Goal: Information Seeking & Learning: Find specific fact

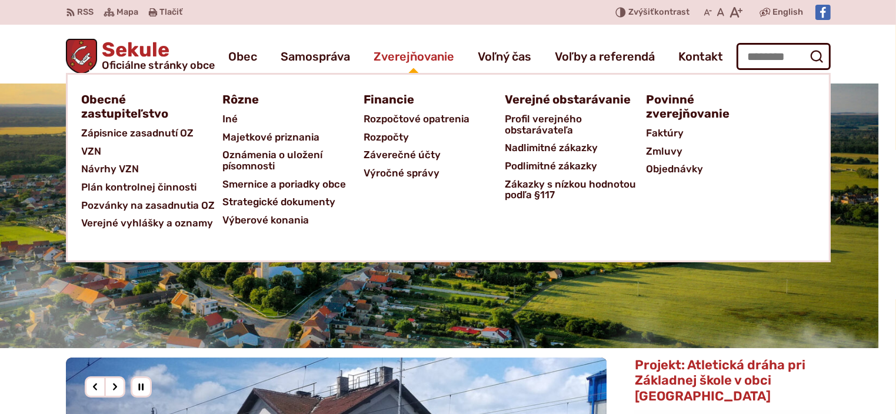
click at [415, 51] on span "Zverejňovanie" at bounding box center [414, 56] width 81 height 33
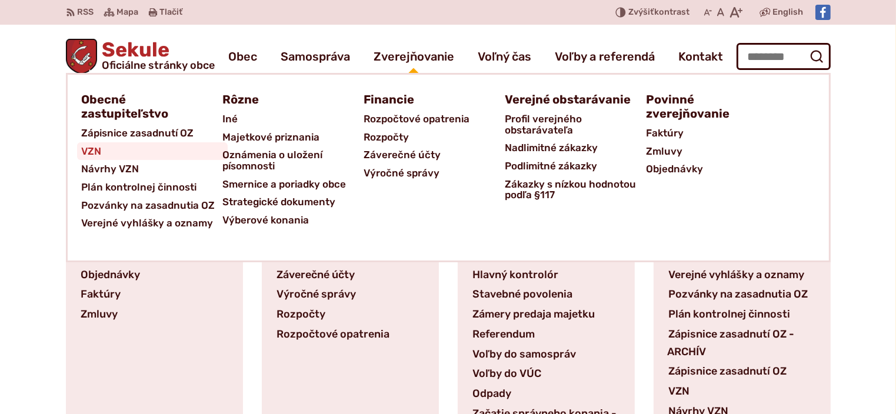
click at [91, 143] on span "VZN" at bounding box center [92, 151] width 20 height 18
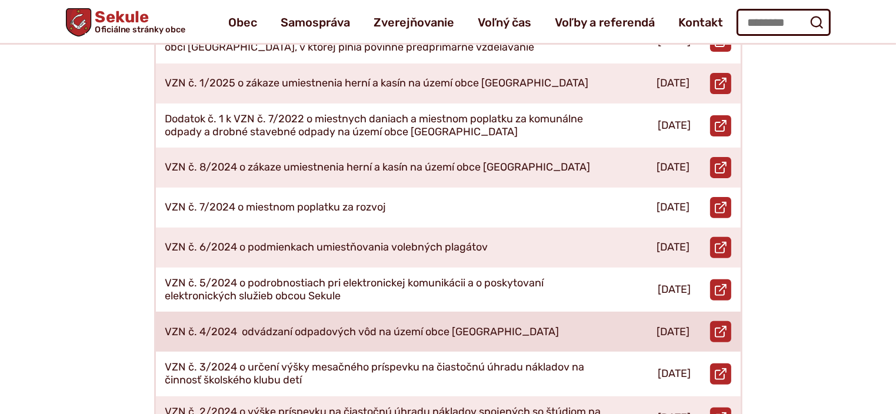
scroll to position [118, 0]
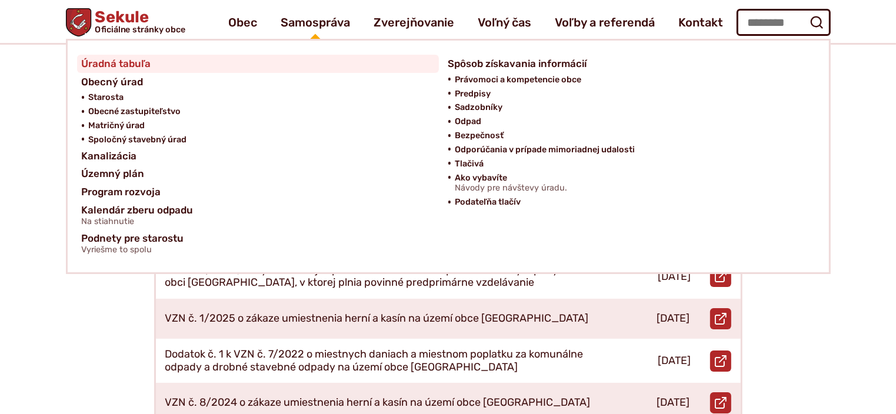
click at [123, 62] on span "Úradná tabuľa" at bounding box center [116, 64] width 69 height 18
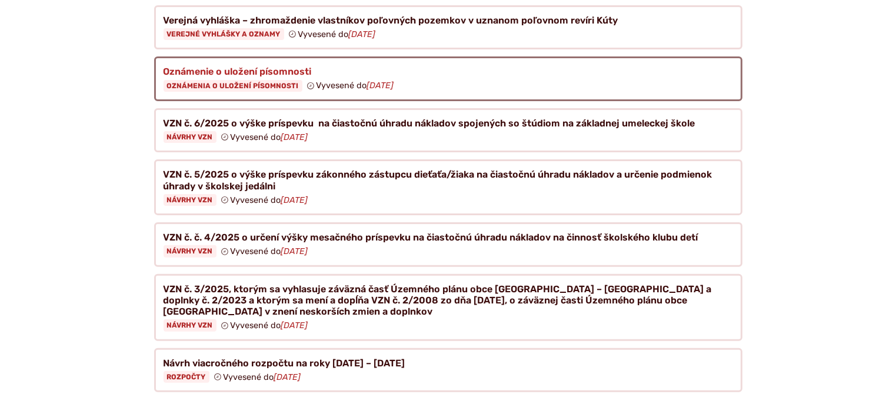
scroll to position [353, 0]
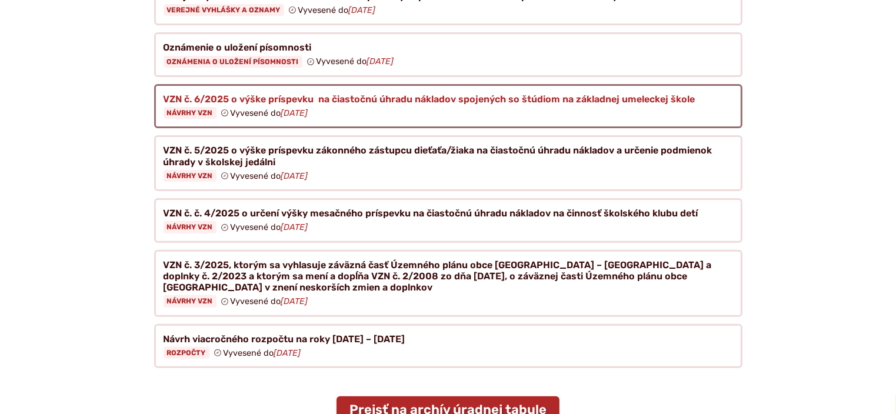
click at [204, 98] on figure at bounding box center [448, 106] width 589 height 45
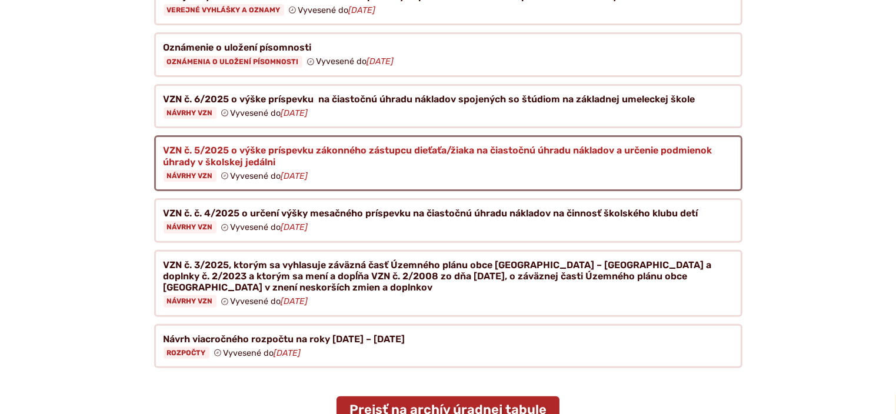
click at [191, 159] on figure at bounding box center [448, 163] width 589 height 56
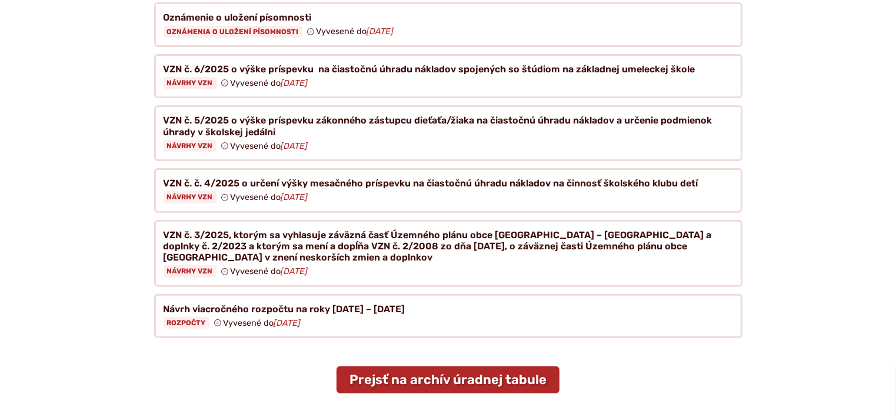
scroll to position [412, 0]
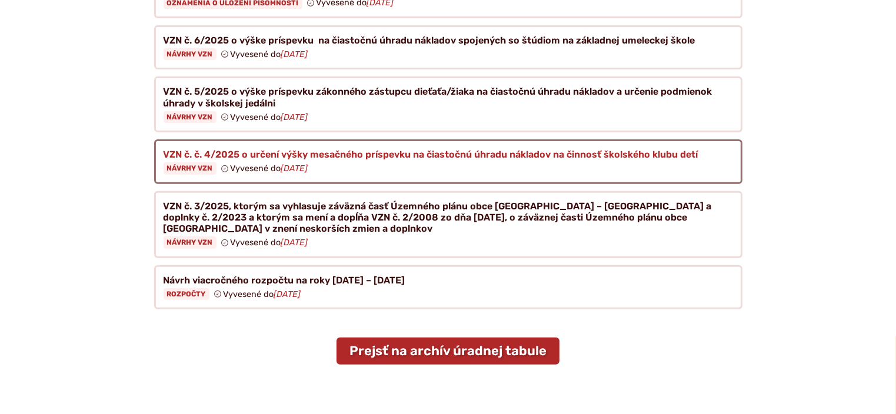
click at [175, 156] on figure at bounding box center [448, 161] width 589 height 45
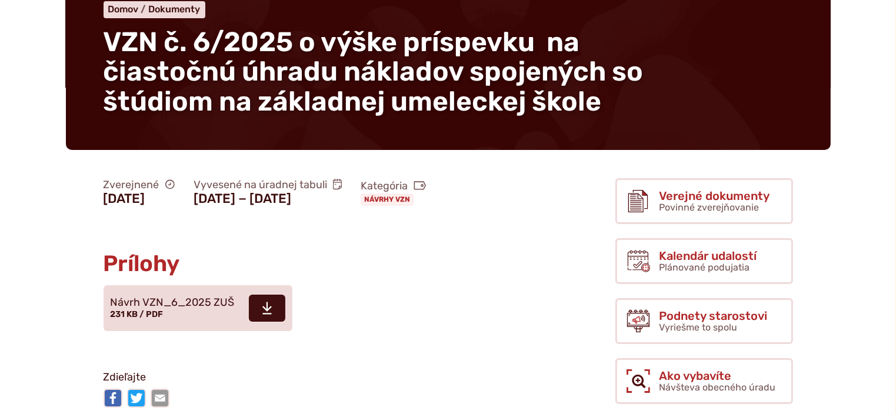
scroll to position [177, 0]
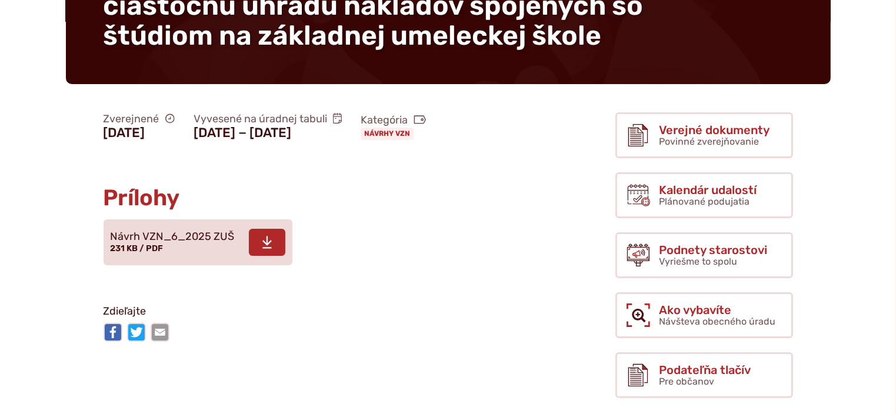
click at [164, 243] on span "Návrh VZN_6_2025 ZUŠ" at bounding box center [173, 237] width 124 height 12
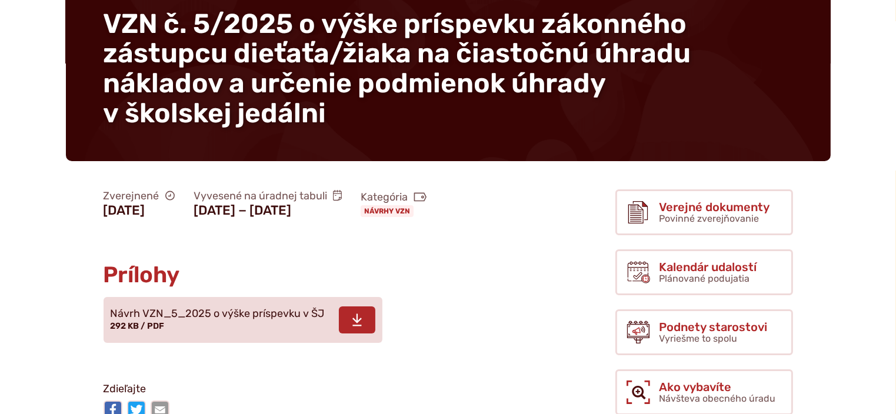
scroll to position [235, 0]
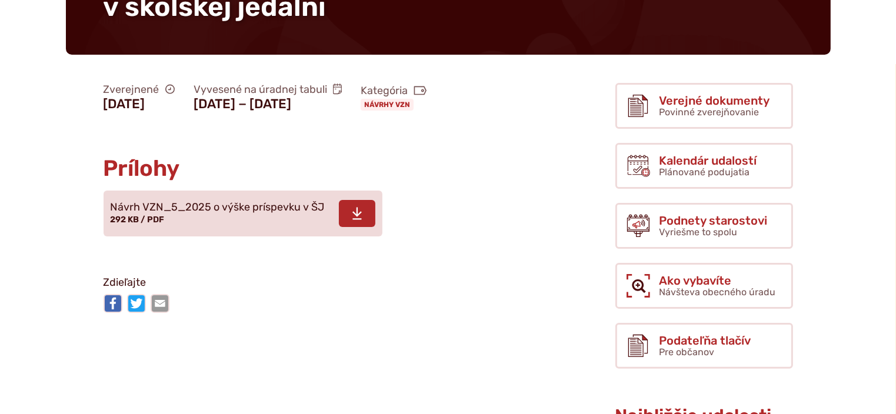
click at [212, 214] on span "Návrh VZN_5_2025 o výške príspevku v ŠJ" at bounding box center [218, 208] width 214 height 12
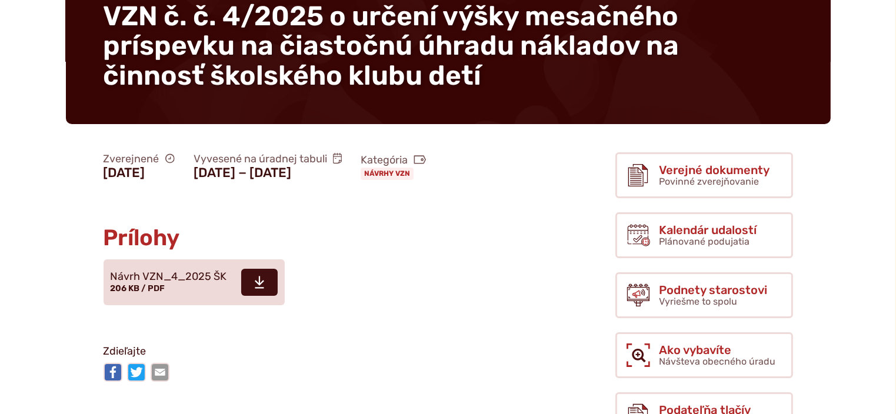
scroll to position [294, 0]
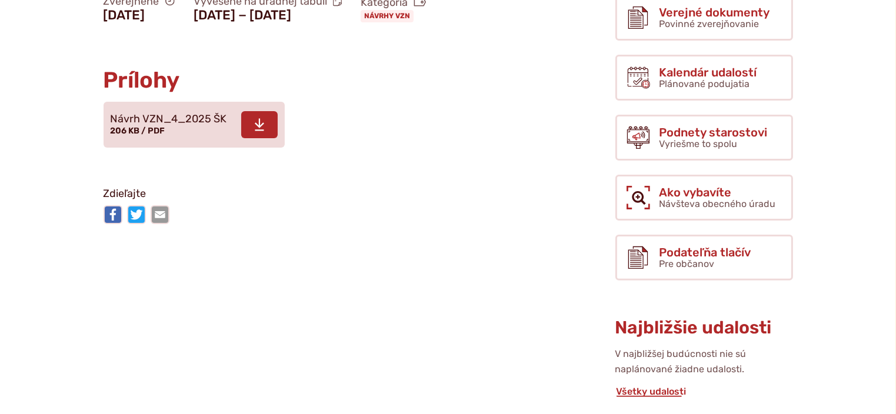
click at [159, 125] on span "Návrh VZN_4_2025 ŠK" at bounding box center [169, 120] width 117 height 12
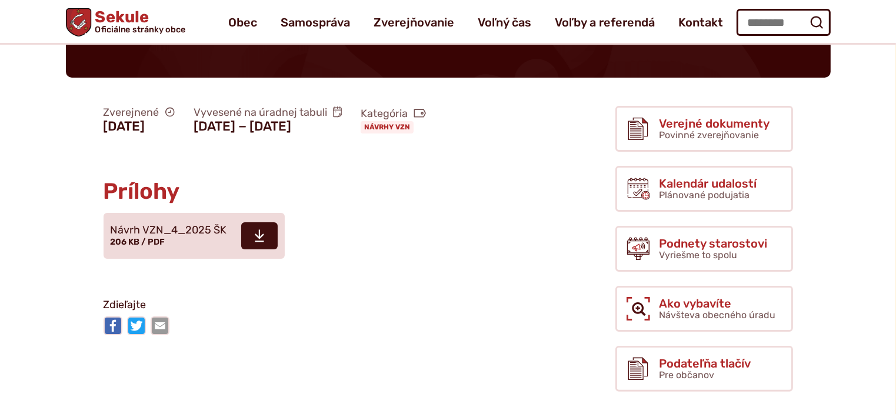
scroll to position [118, 0]
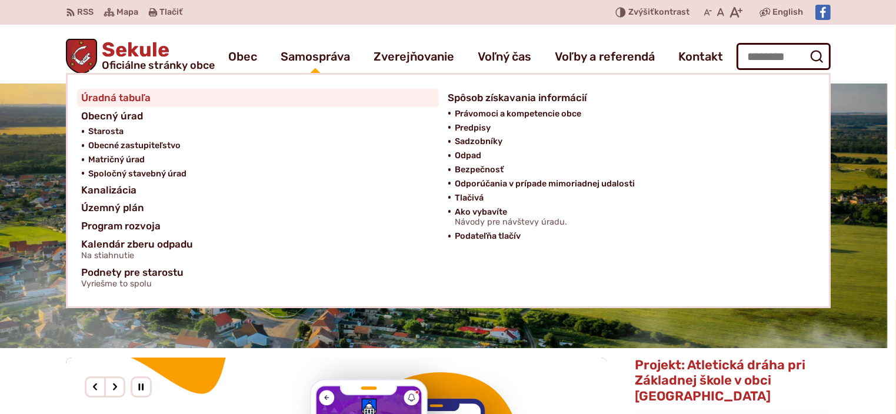
click at [115, 93] on span "Úradná tabuľa" at bounding box center [116, 98] width 69 height 18
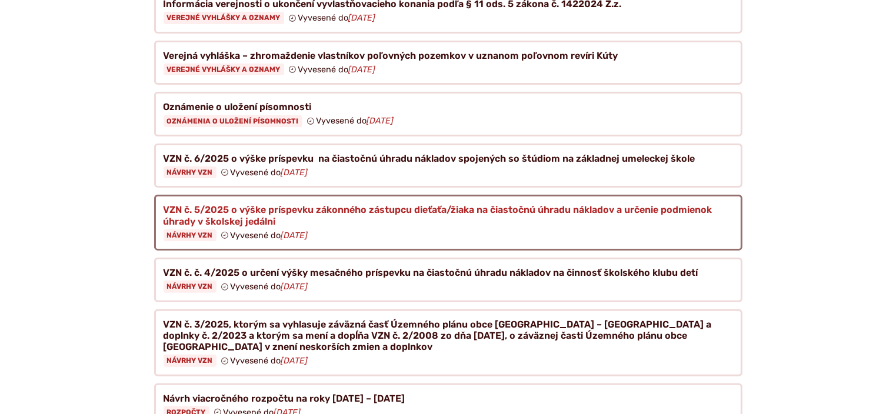
scroll to position [294, 0]
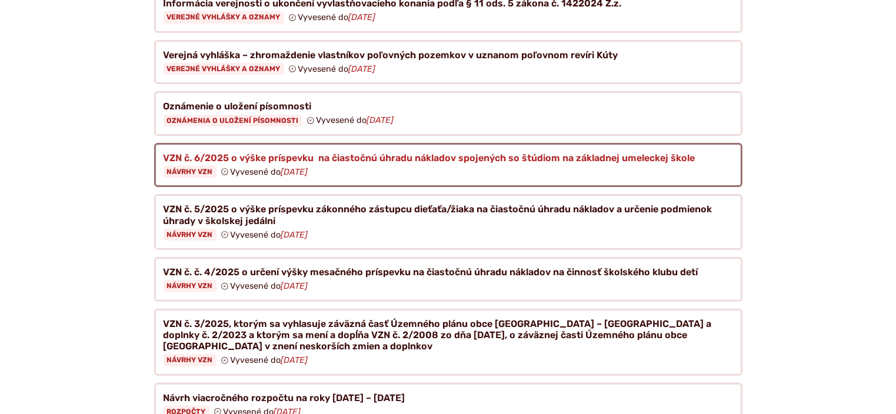
click at [200, 158] on figure at bounding box center [448, 165] width 589 height 45
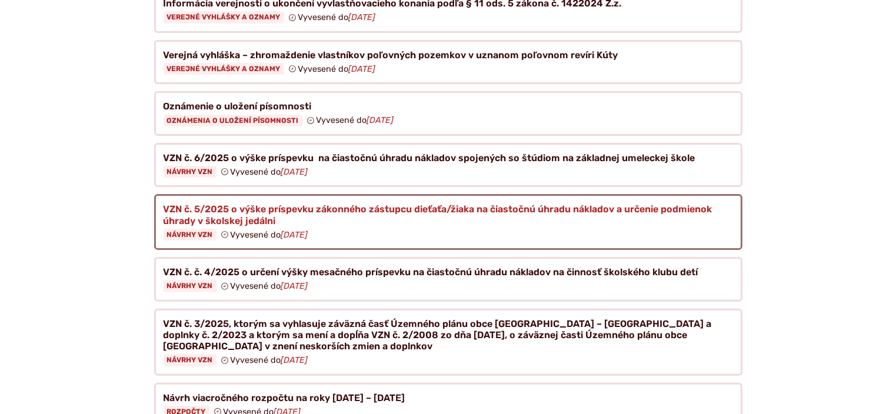
click at [187, 218] on figure at bounding box center [448, 222] width 589 height 56
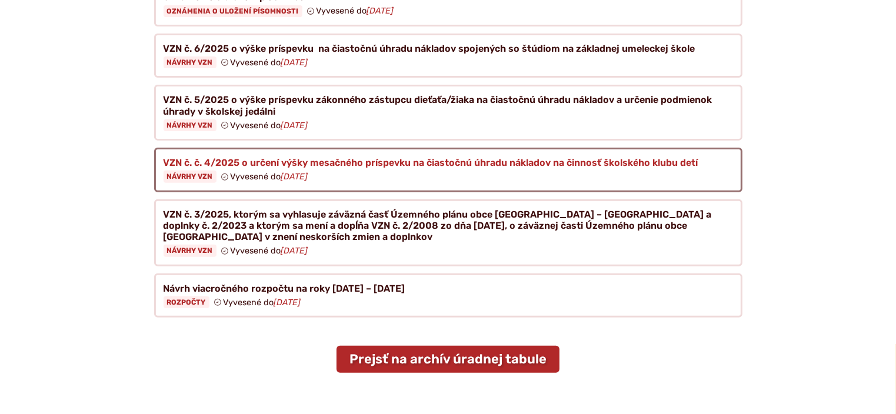
scroll to position [353, 0]
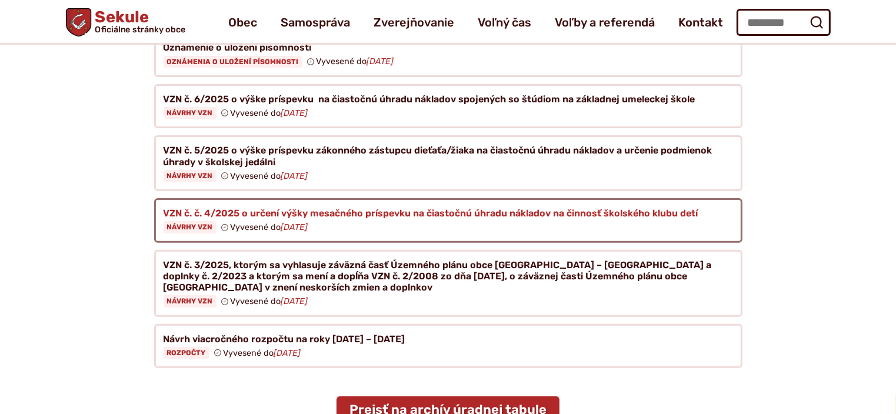
click at [189, 215] on figure at bounding box center [448, 220] width 589 height 45
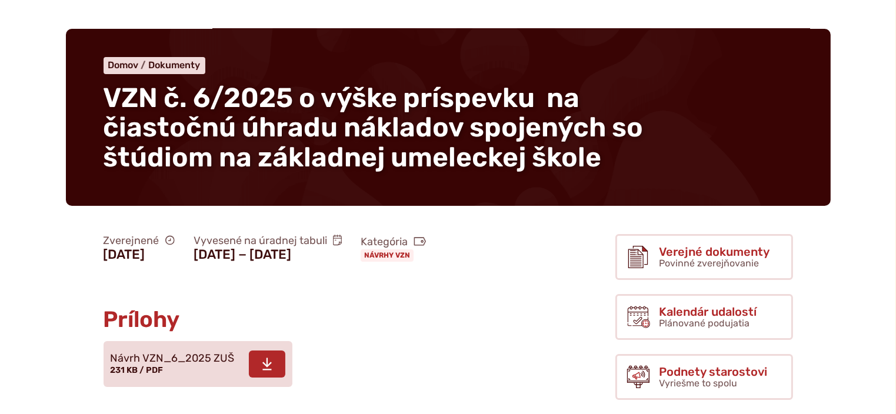
scroll to position [118, 0]
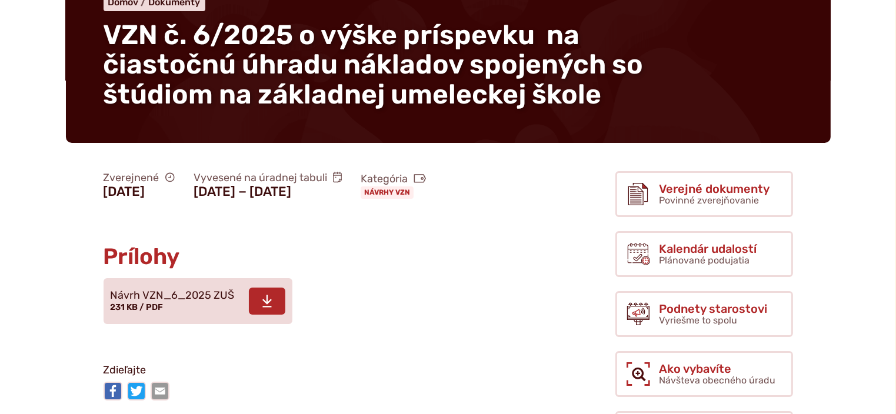
click at [145, 302] on span "Návrh VZN_6_2025 ZUŠ" at bounding box center [173, 296] width 124 height 12
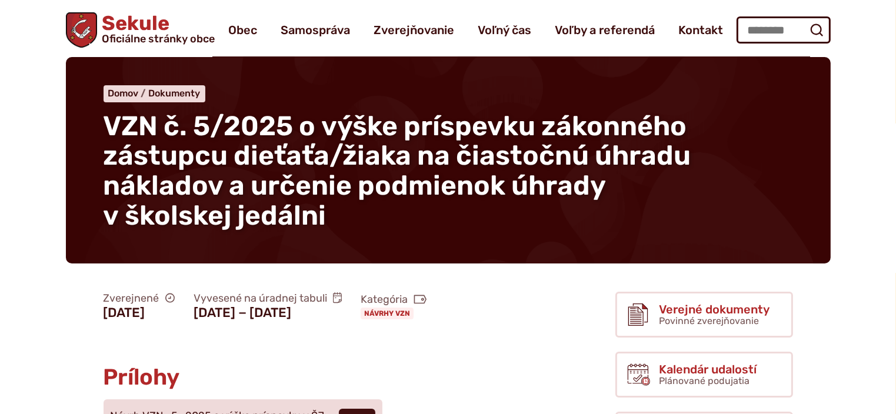
scroll to position [235, 0]
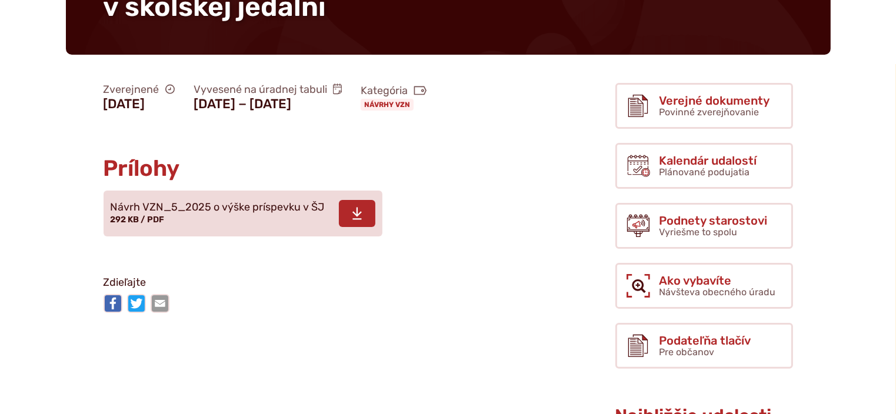
click at [146, 214] on span "Návrh VZN_5_2025 o výške príspevku v ŠJ" at bounding box center [218, 208] width 214 height 12
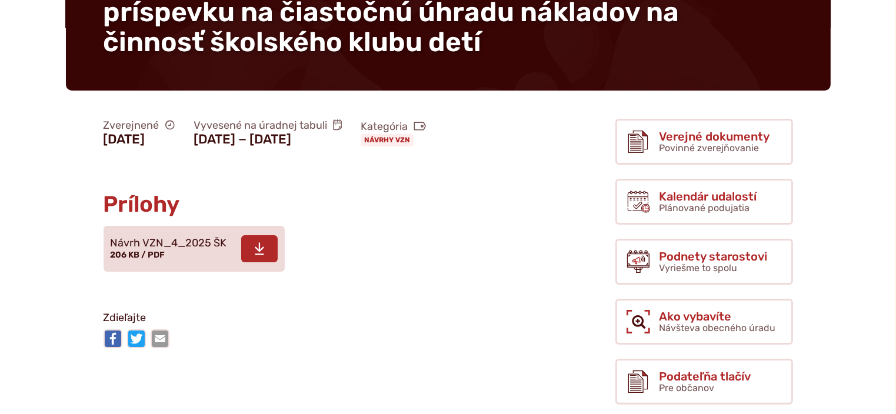
scroll to position [177, 0]
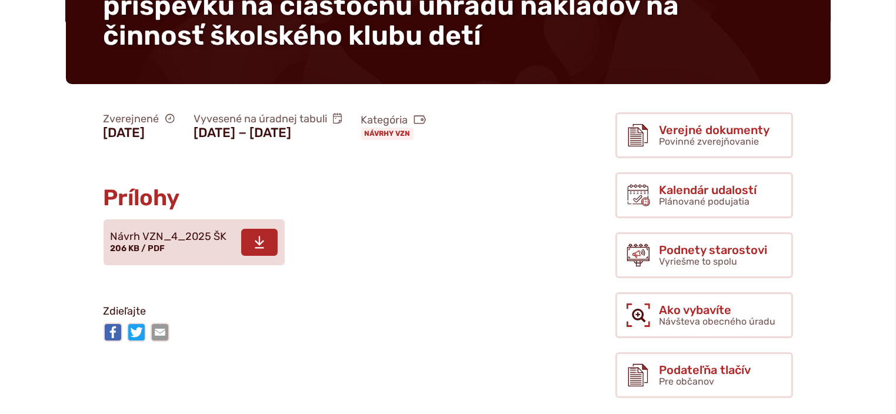
click at [180, 243] on span "Návrh VZN_4_2025 ŠK" at bounding box center [169, 237] width 117 height 12
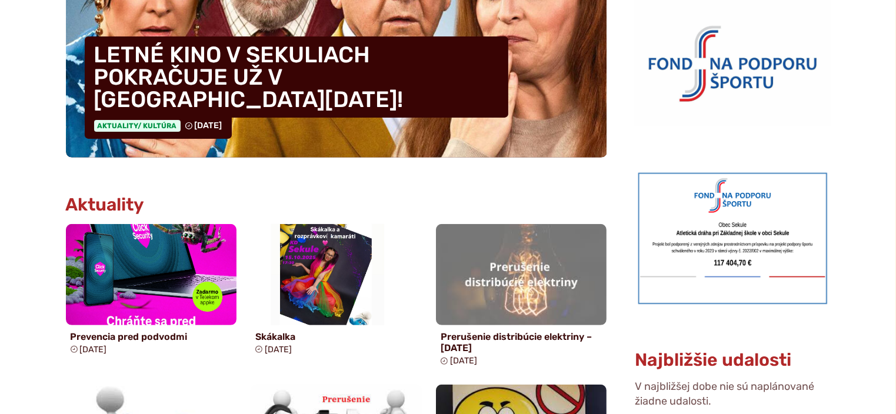
scroll to position [118, 0]
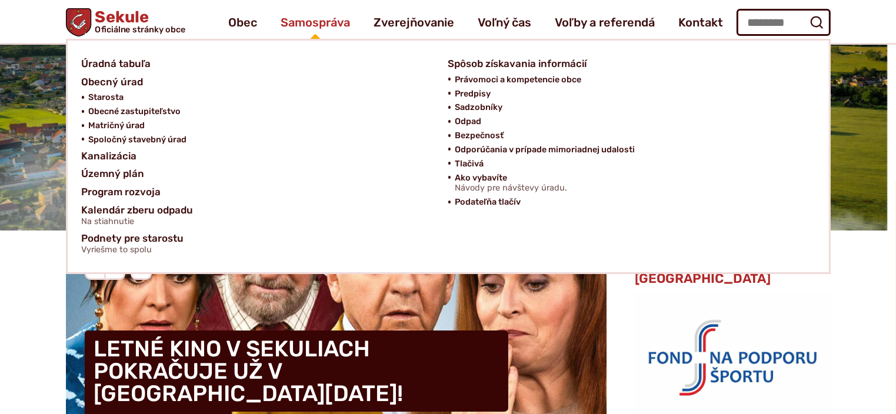
click at [327, 22] on span "Samospráva" at bounding box center [315, 22] width 69 height 33
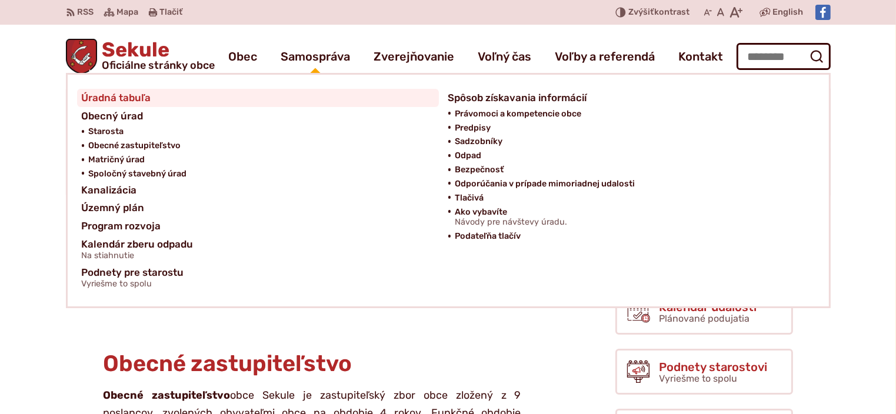
click at [122, 95] on span "Úradná tabuľa" at bounding box center [116, 98] width 69 height 18
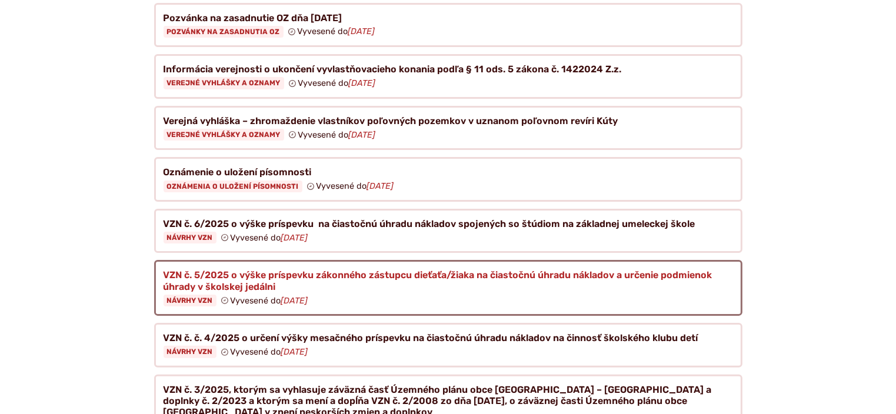
scroll to position [235, 0]
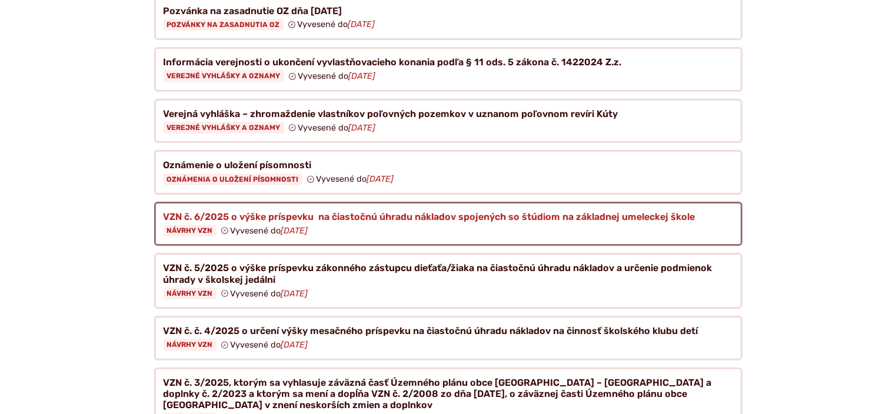
click at [189, 213] on figure at bounding box center [448, 224] width 589 height 45
click at [193, 216] on figure at bounding box center [448, 224] width 589 height 45
click at [193, 215] on figure at bounding box center [448, 224] width 589 height 45
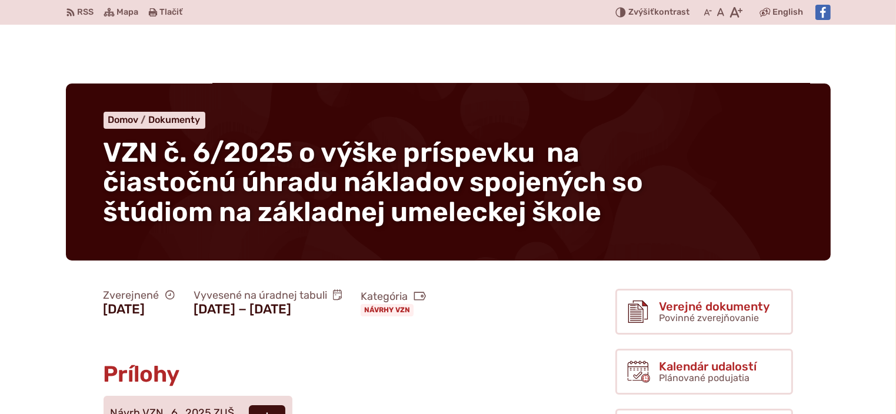
scroll to position [235, 0]
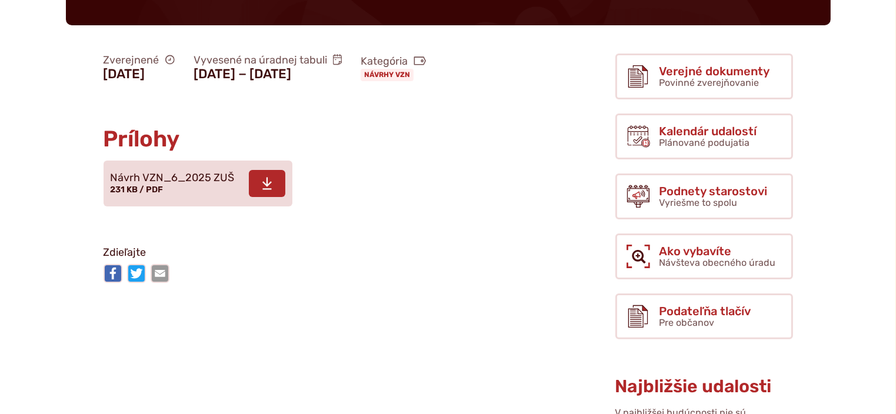
click at [159, 184] on span "Návrh VZN_6_2025 ZUŠ" at bounding box center [173, 178] width 124 height 12
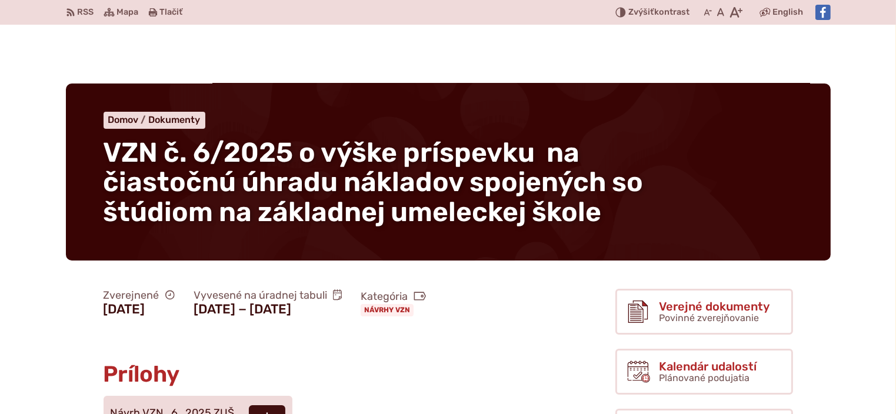
scroll to position [235, 0]
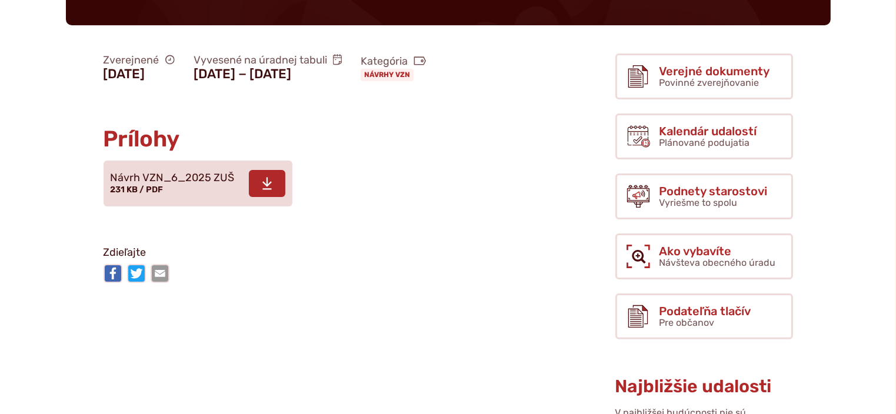
click at [186, 201] on span "Návrh VZN_6_2025 ZUŠ 231 KB / PDF" at bounding box center [173, 184] width 124 height 33
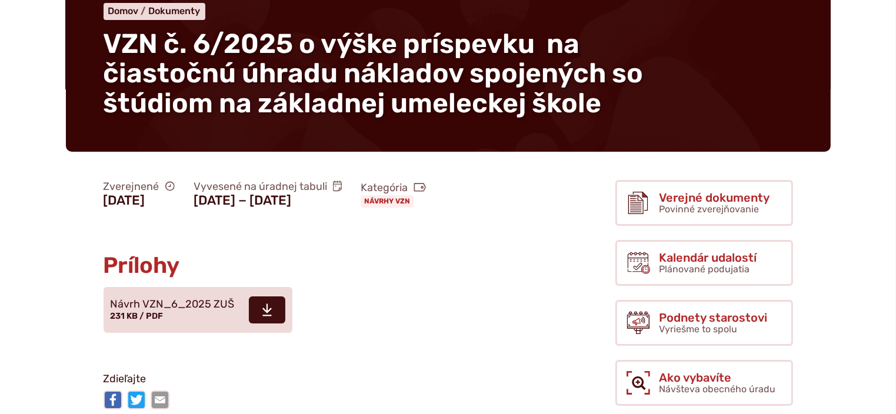
scroll to position [177, 0]
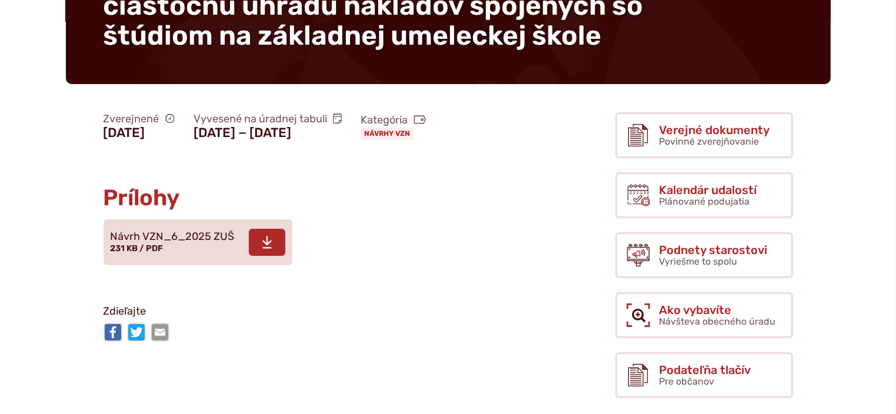
click at [205, 243] on span "Návrh VZN_6_2025 ZUŠ" at bounding box center [173, 237] width 124 height 12
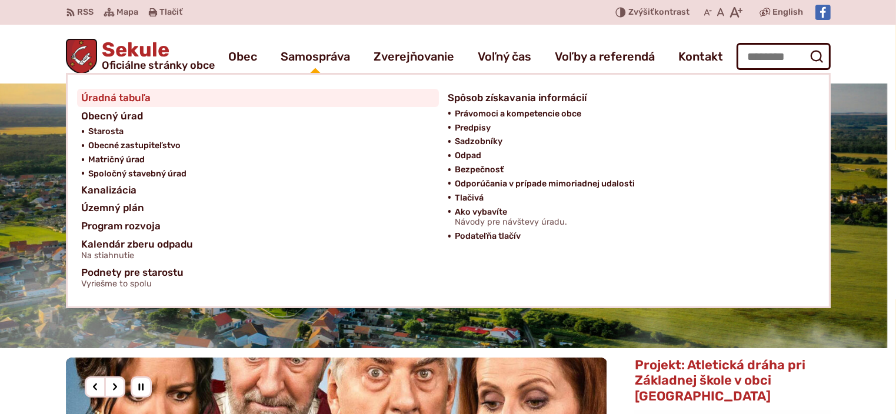
click at [133, 96] on span "Úradná tabuľa" at bounding box center [116, 98] width 69 height 18
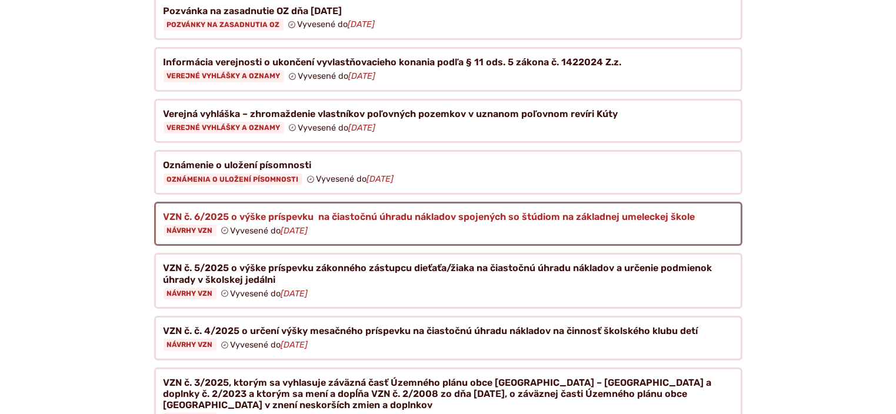
scroll to position [294, 0]
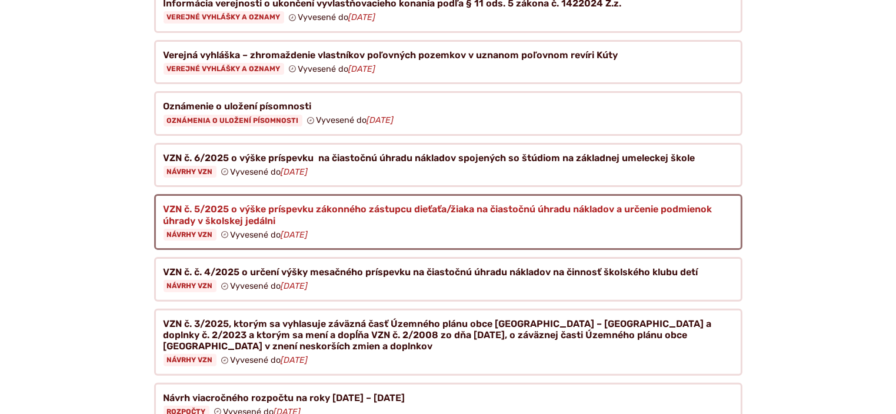
click at [186, 221] on figure at bounding box center [448, 222] width 589 height 56
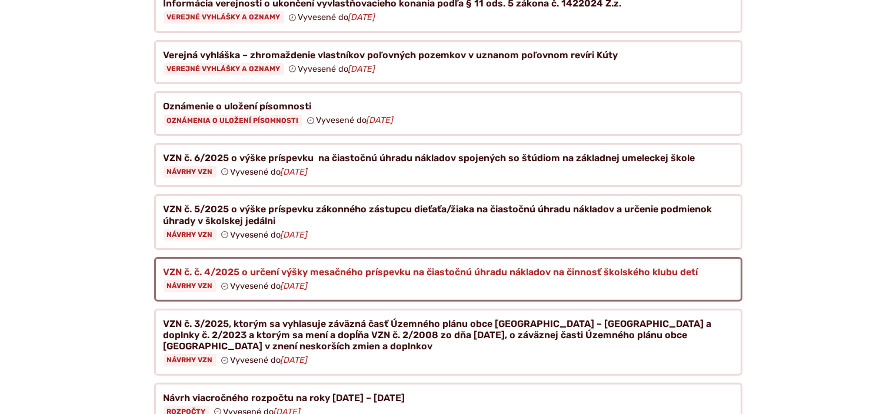
click at [195, 273] on figure at bounding box center [448, 279] width 589 height 45
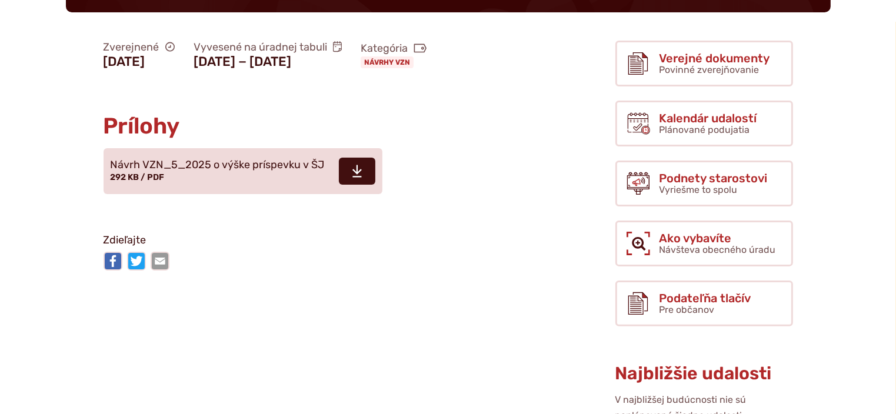
scroll to position [294, 0]
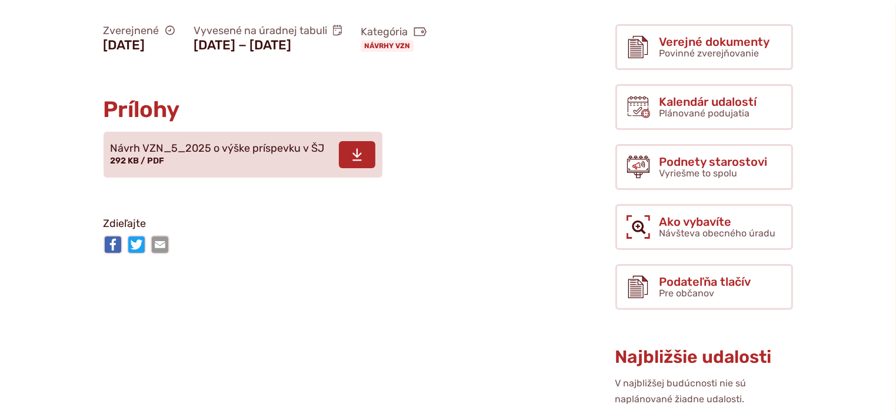
click at [181, 155] on span "Návrh VZN_5_2025 o výške príspevku v ŠJ" at bounding box center [218, 149] width 214 height 12
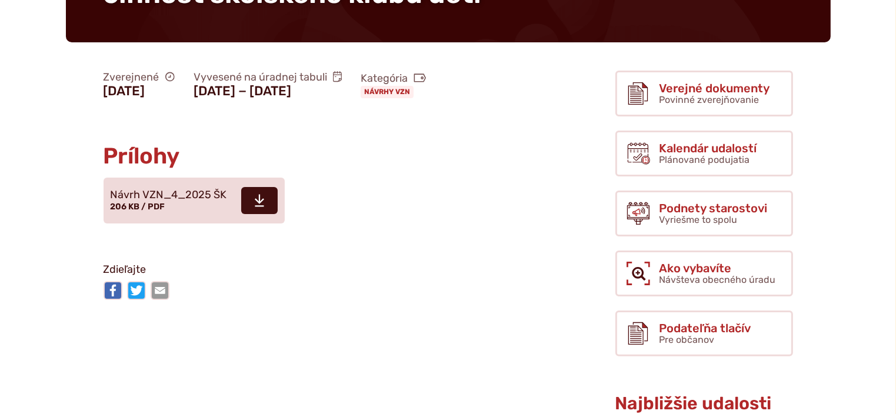
scroll to position [235, 0]
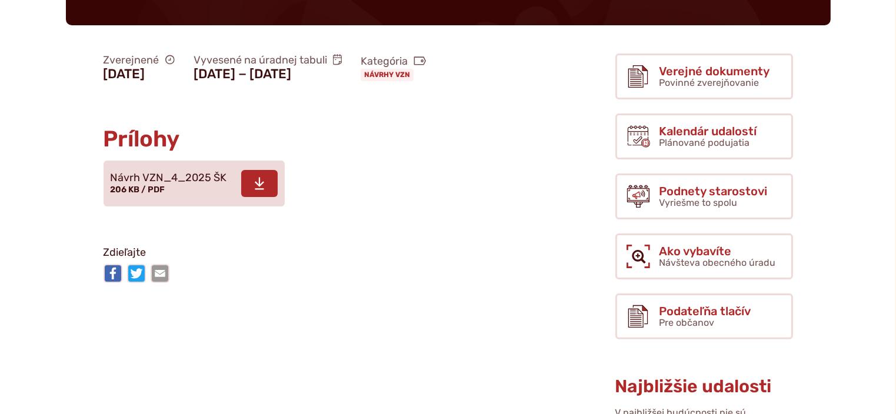
click at [163, 195] on span "206 KB / PDF" at bounding box center [138, 190] width 55 height 10
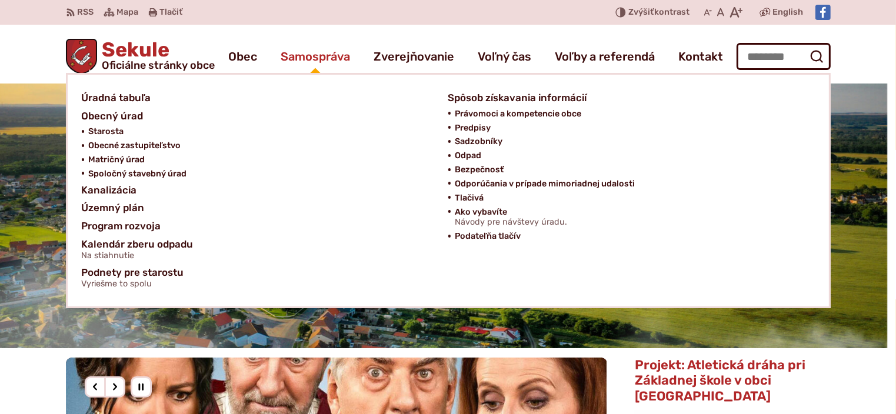
click at [301, 57] on span "Samospráva" at bounding box center [315, 56] width 69 height 33
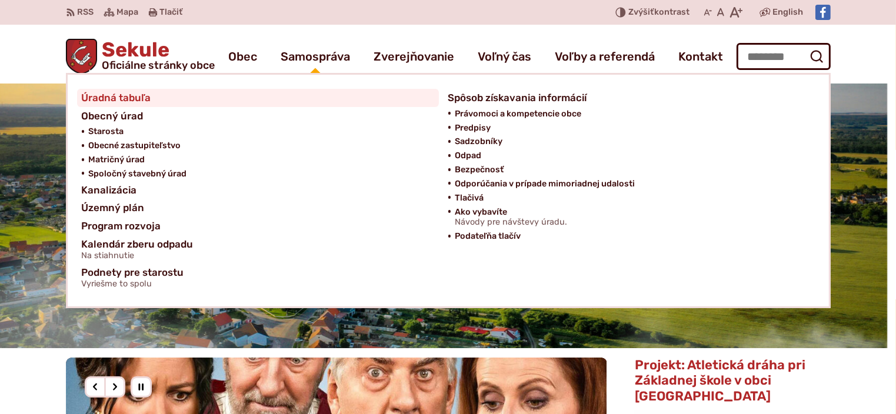
click at [132, 94] on span "Úradná tabuľa" at bounding box center [116, 98] width 69 height 18
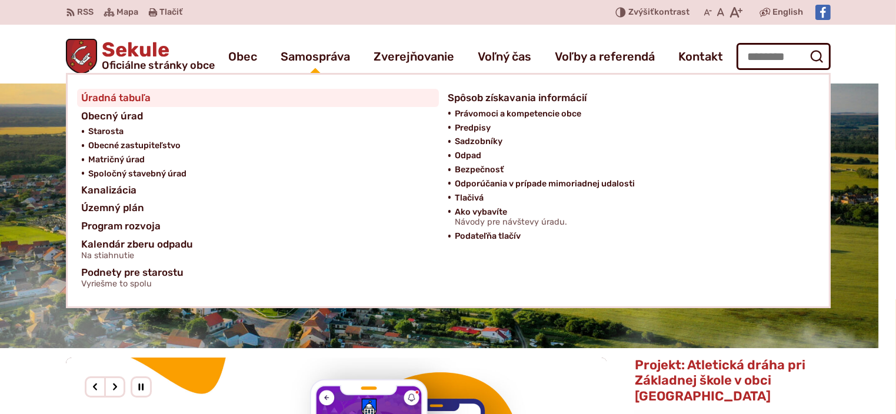
click at [137, 93] on span "Úradná tabuľa" at bounding box center [116, 98] width 69 height 18
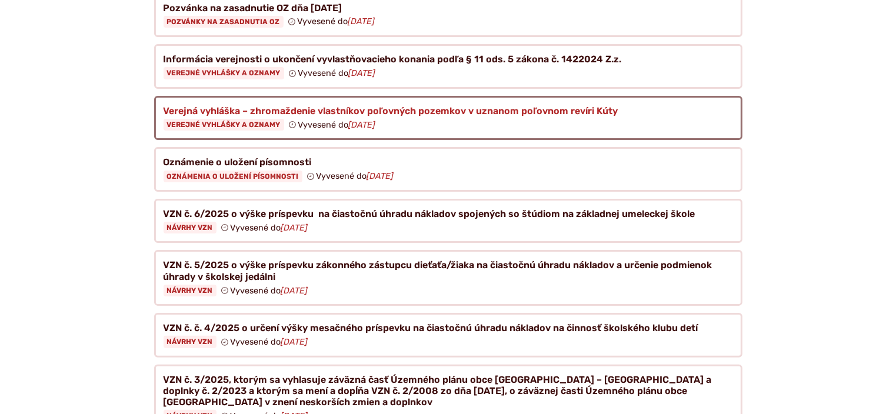
scroll to position [294, 0]
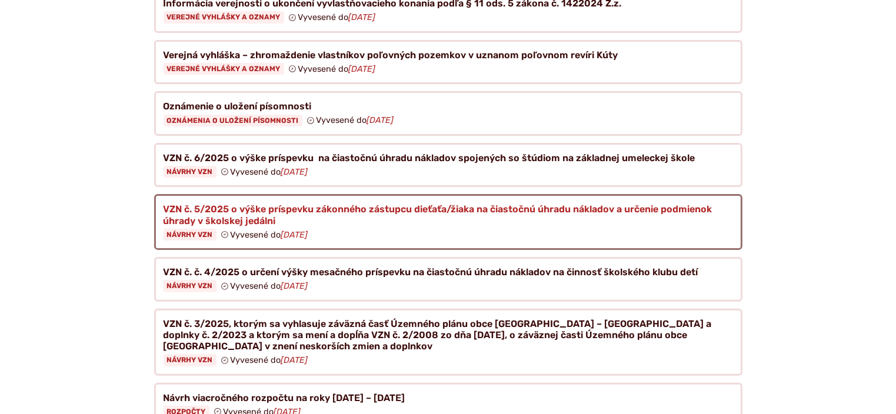
click at [198, 221] on figure at bounding box center [448, 222] width 589 height 56
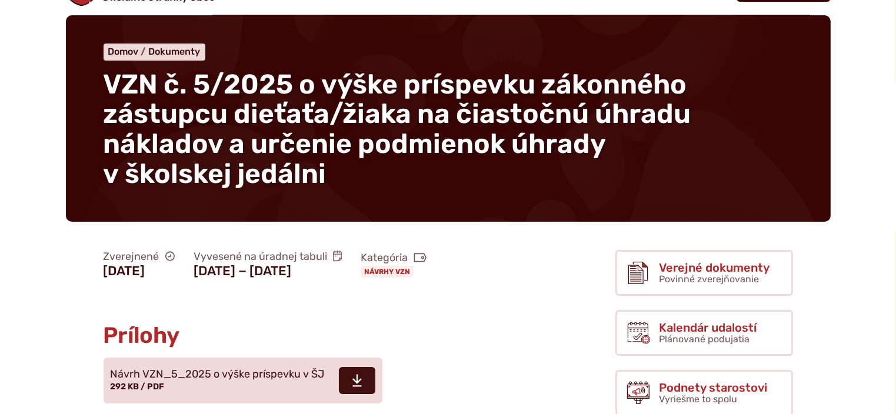
scroll to position [235, 0]
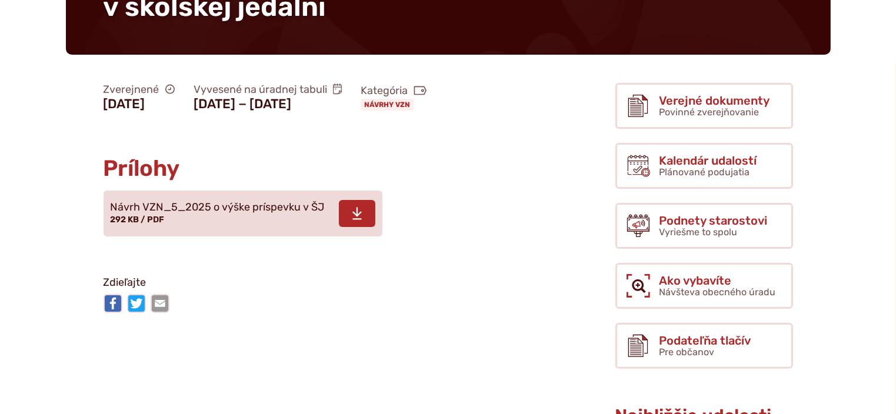
click at [176, 214] on span "Návrh VZN_5_2025 o výške príspevku v ŠJ" at bounding box center [218, 208] width 214 height 12
